Goal: Find specific fact: Find specific fact

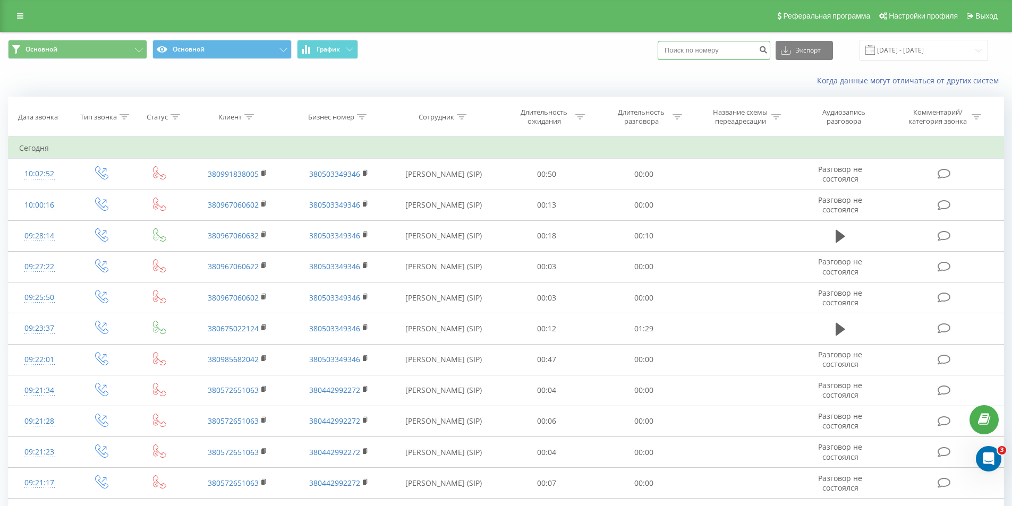
click at [718, 49] on input at bounding box center [713, 50] width 113 height 19
paste input "+38(098)-703-01-31"
drag, startPoint x: 737, startPoint y: 51, endPoint x: 681, endPoint y: 56, distance: 56.0
click at [681, 56] on input "+38(098)-703-01-31" at bounding box center [713, 50] width 113 height 19
type input "+"
